Goal: Transaction & Acquisition: Purchase product/service

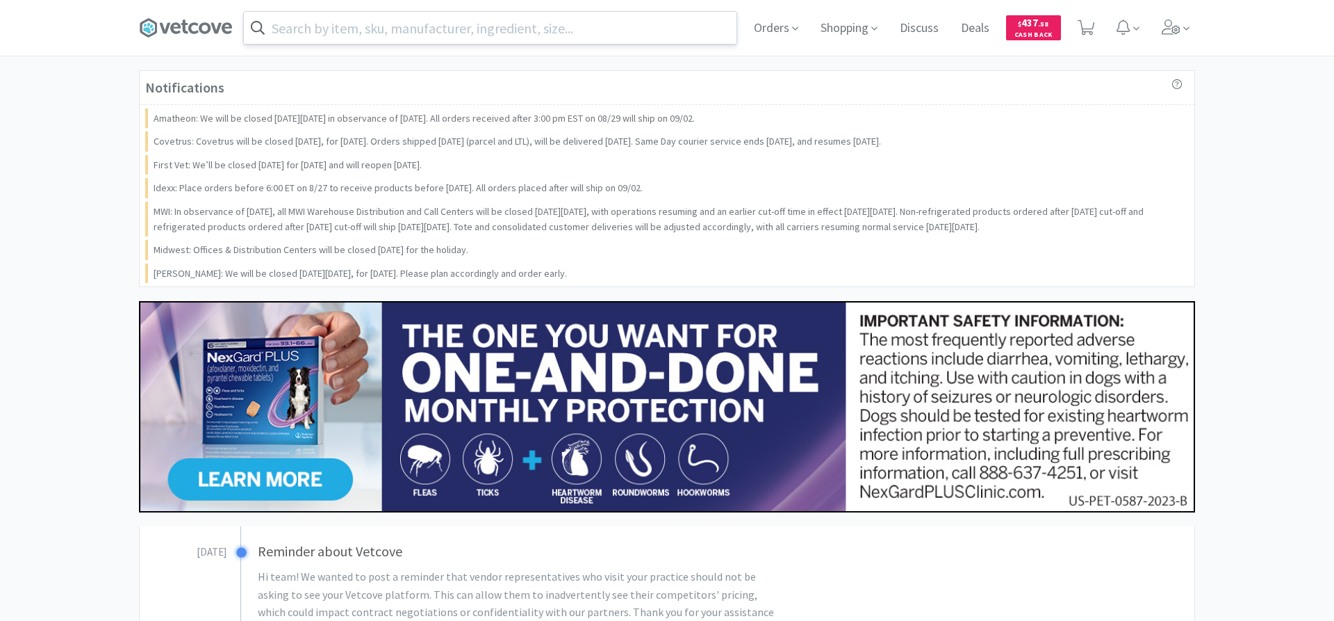
click at [436, 24] on input "text" at bounding box center [490, 28] width 493 height 32
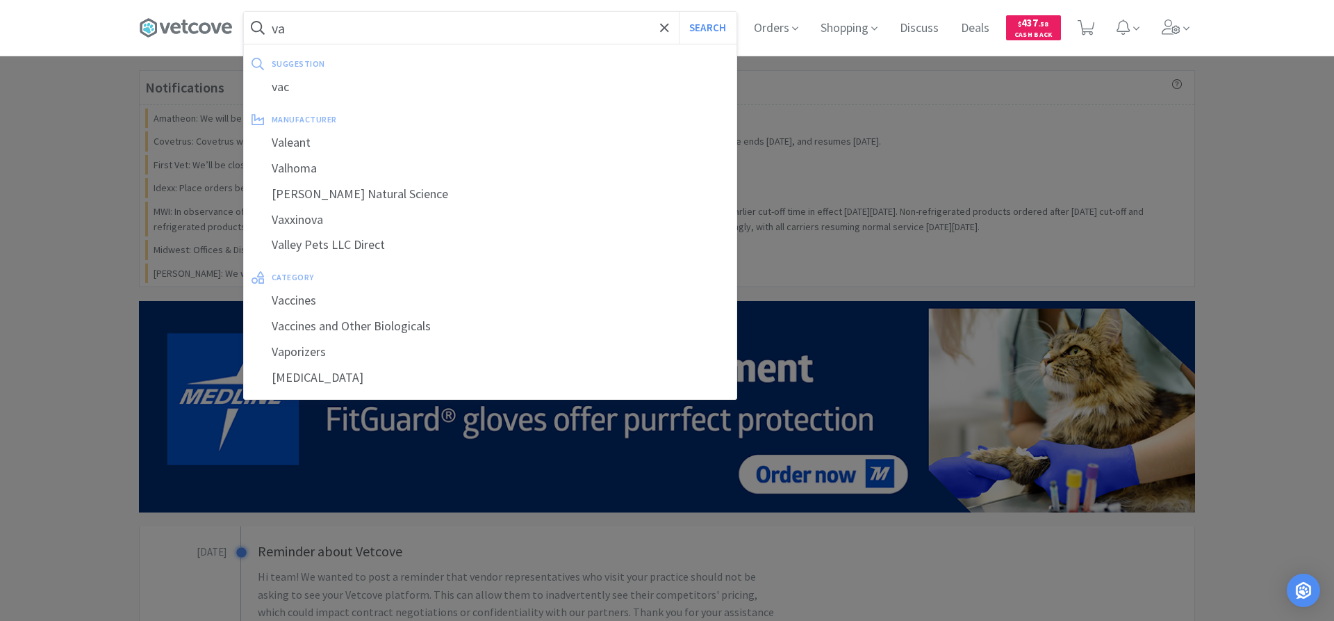
type input "v"
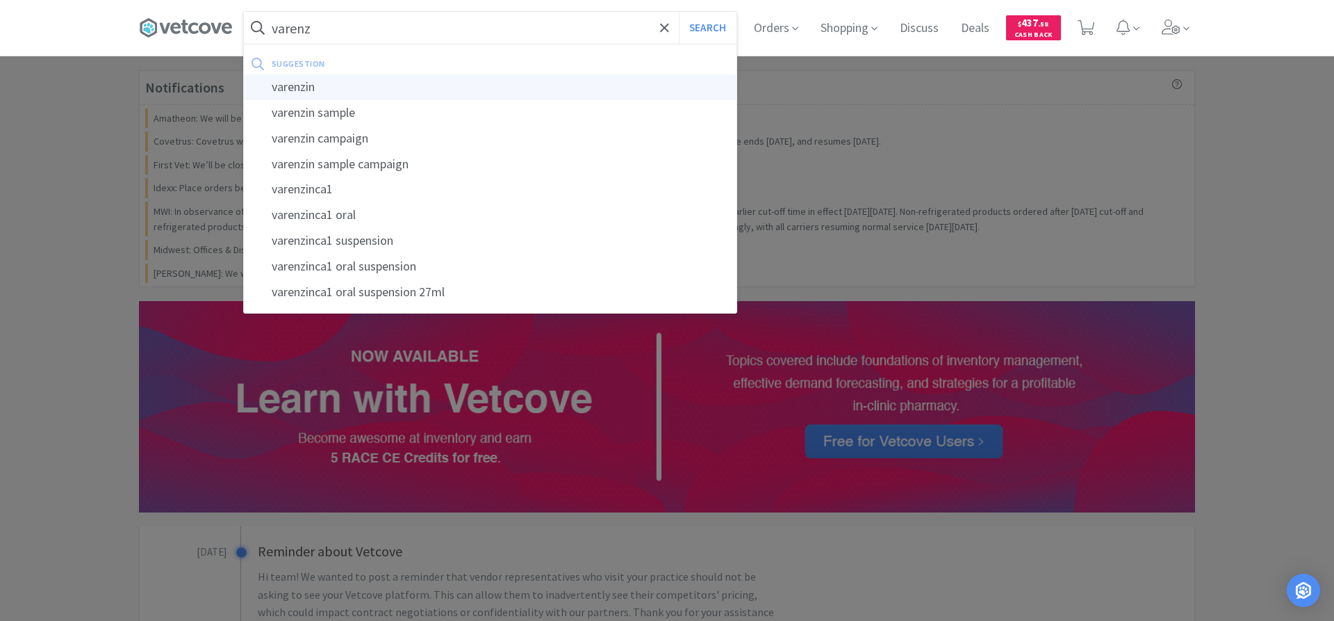
click at [437, 84] on div "varenzin" at bounding box center [490, 87] width 493 height 26
type input "varenzin"
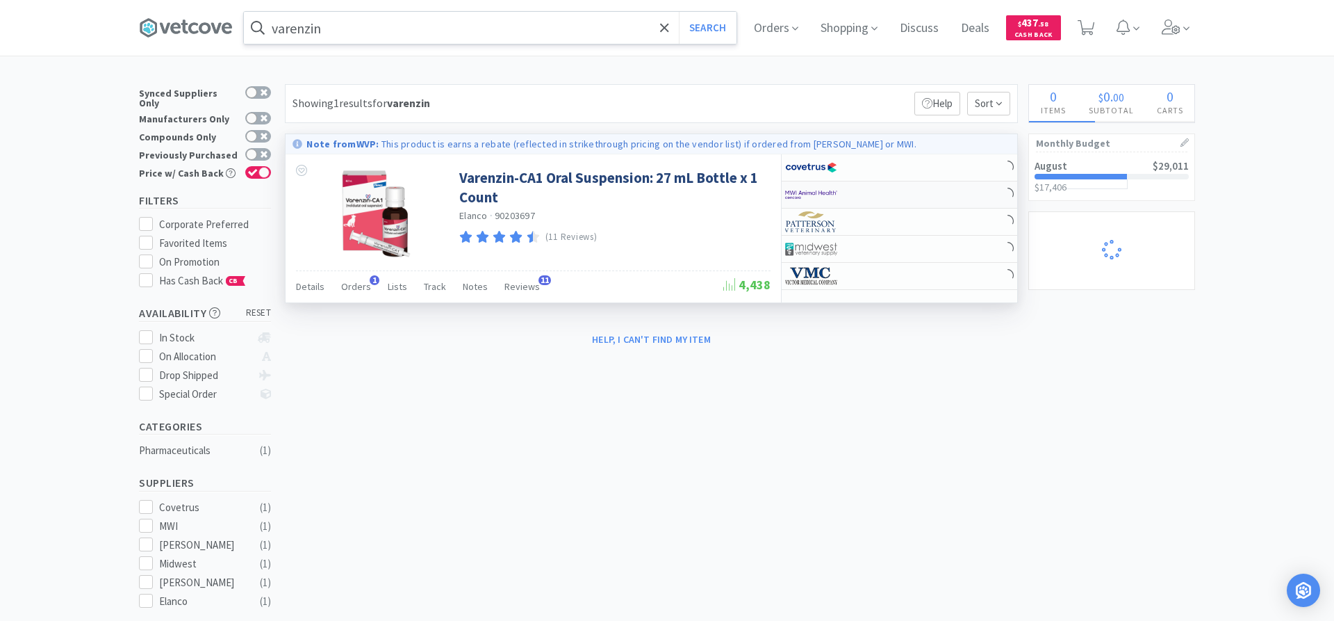
select select "1"
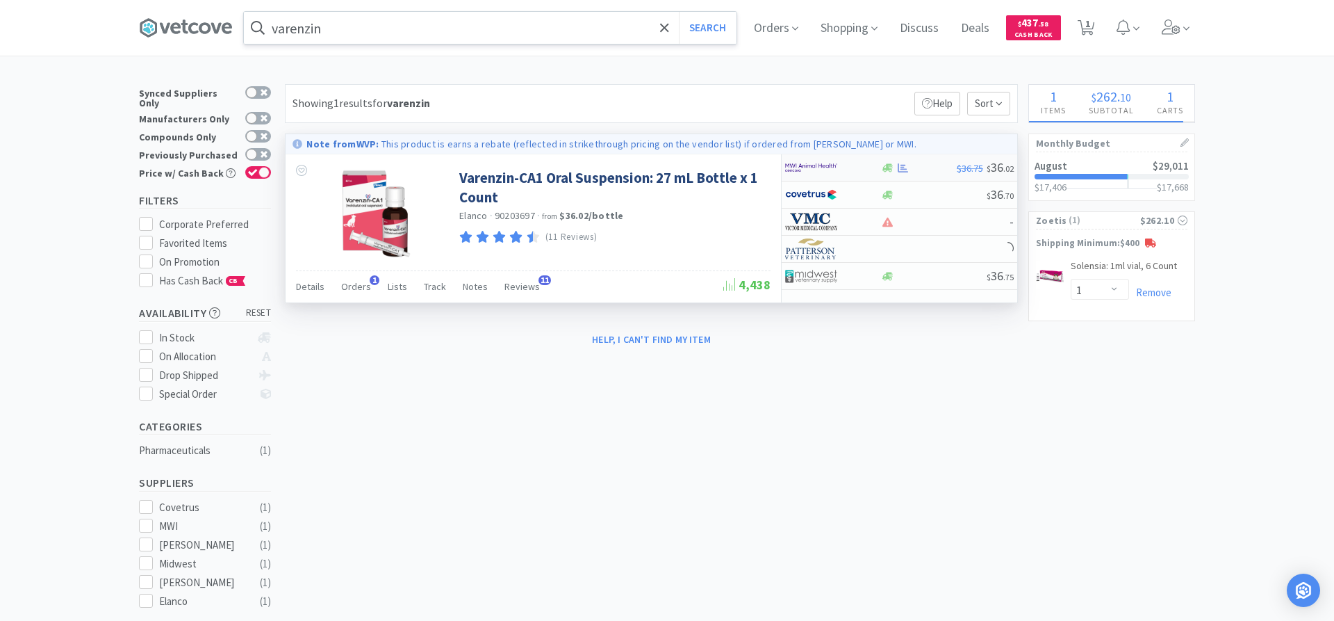
click at [806, 172] on img at bounding box center [811, 167] width 52 height 21
select select "1"
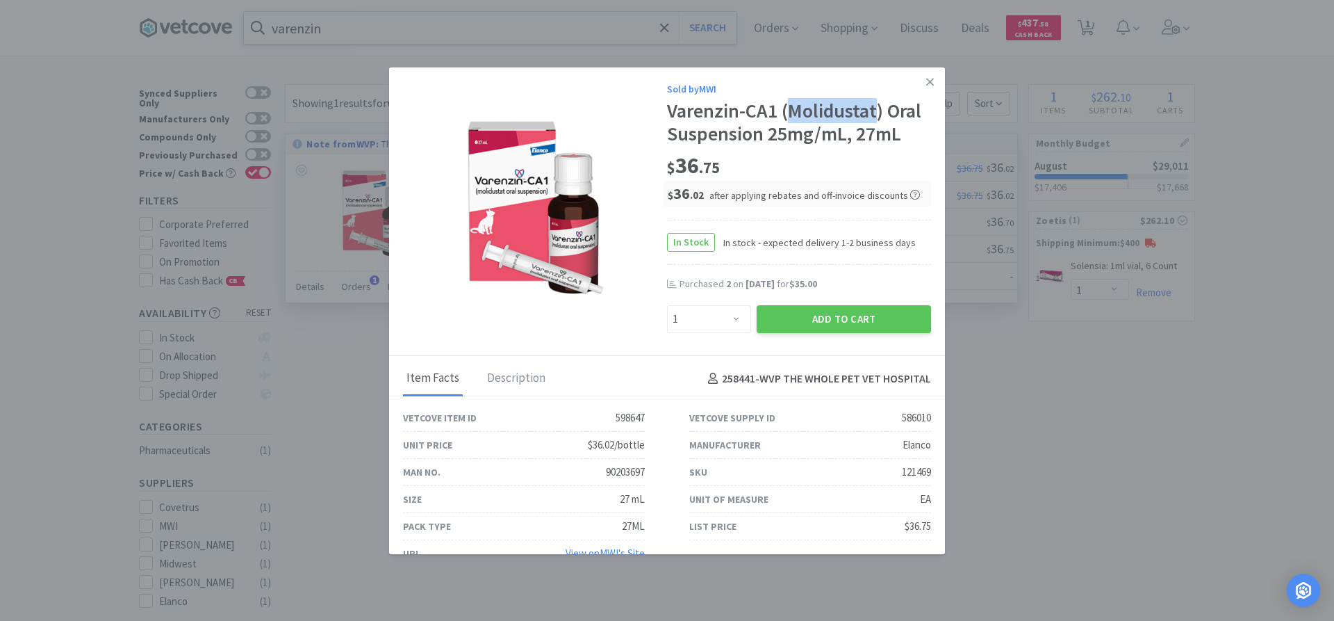
drag, startPoint x: 878, startPoint y: 112, endPoint x: 792, endPoint y: 112, distance: 85.5
click at [792, 112] on div "Varenzin-CA1 (Molidustat) Oral Suspension 25mg/mL, 27mL" at bounding box center [799, 122] width 264 height 47
copy div "Molidustat"
